Goal: Navigation & Orientation: Find specific page/section

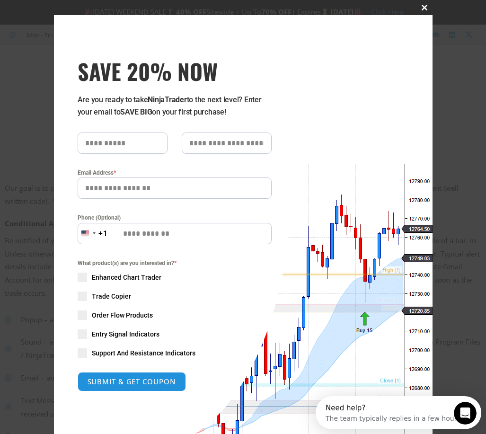
click at [420, 11] on button "Close this module" at bounding box center [424, 7] width 15 height 15
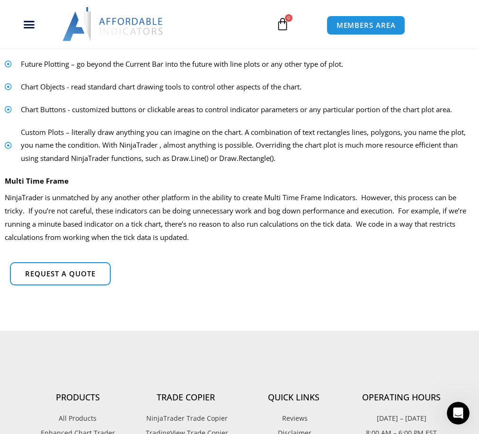
scroll to position [852, 0]
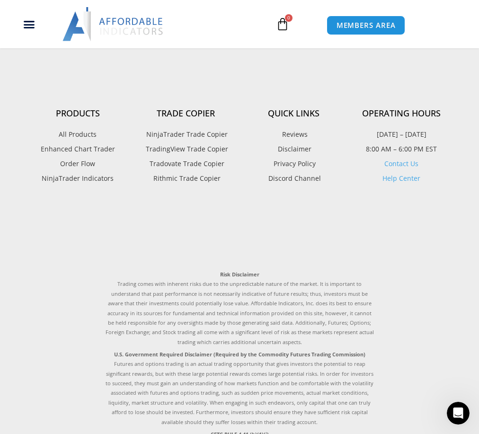
click at [171, 134] on span "NinjaTrader Trade Copier" at bounding box center [186, 134] width 84 height 12
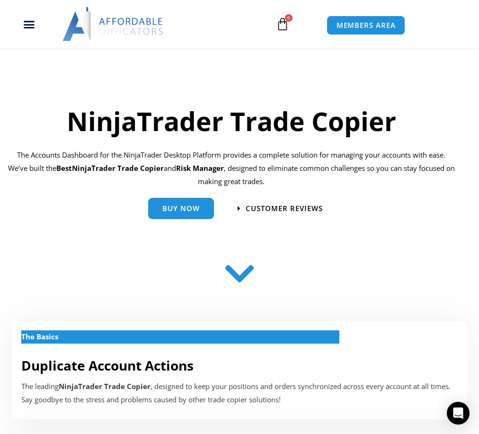
scroll to position [852, 0]
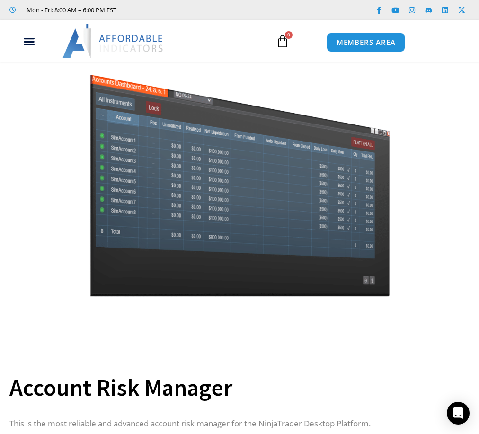
click at [108, 43] on img at bounding box center [113, 41] width 102 height 34
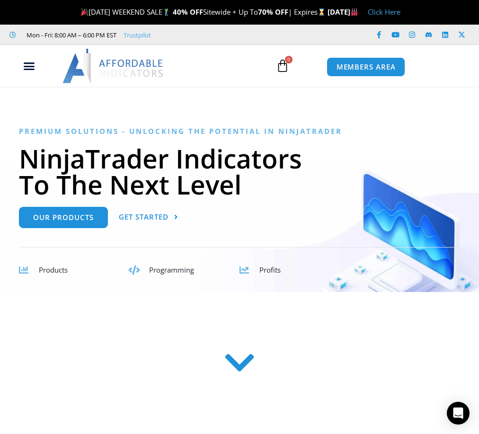
click at [53, 268] on span "Products" at bounding box center [53, 269] width 29 height 9
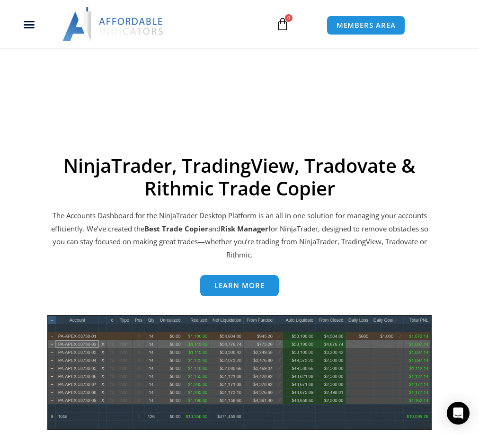
scroll to position [378, 0]
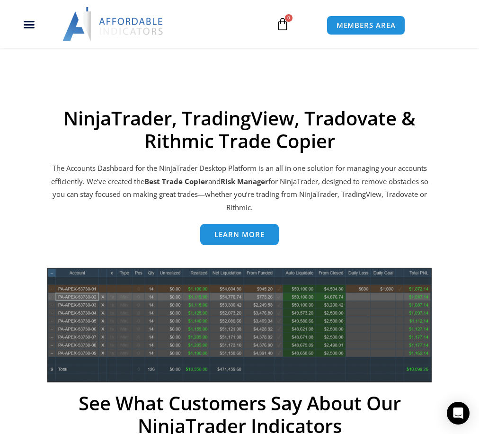
click at [237, 237] on span "Learn more" at bounding box center [239, 234] width 50 height 7
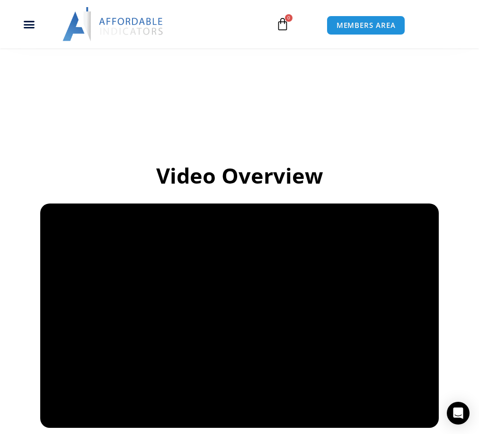
scroll to position [378, 0]
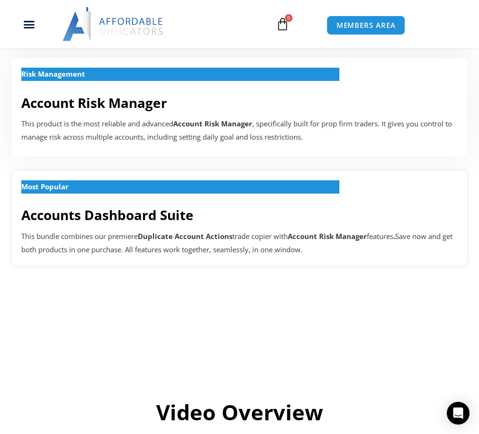
click at [140, 217] on link "Accounts Dashboard Suite" at bounding box center [107, 215] width 172 height 18
